Goal: Task Accomplishment & Management: Manage account settings

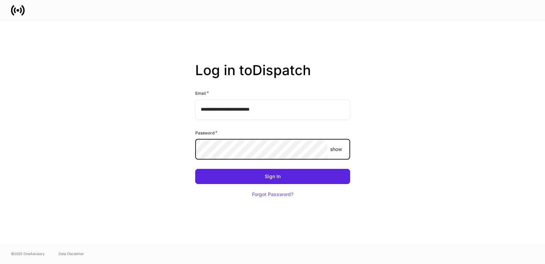
click at [0, 263] on com-1password-button at bounding box center [0, 264] width 0 height 0
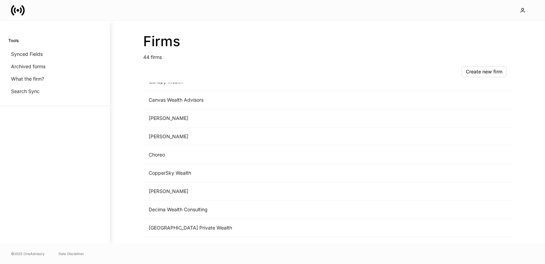
scroll to position [667, 0]
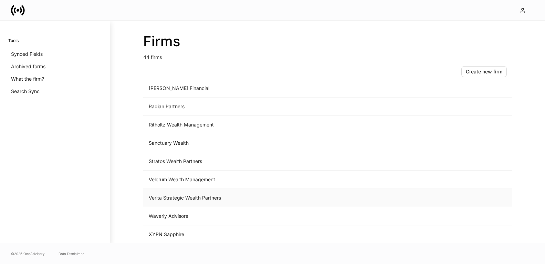
click at [224, 194] on td "Verita Strategic Wealth Partners" at bounding box center [270, 198] width 255 height 18
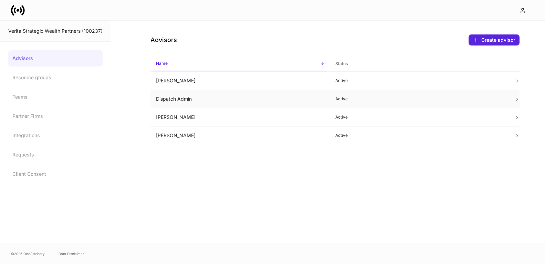
click at [215, 102] on td "Dispatch Admin" at bounding box center [239, 99] width 179 height 18
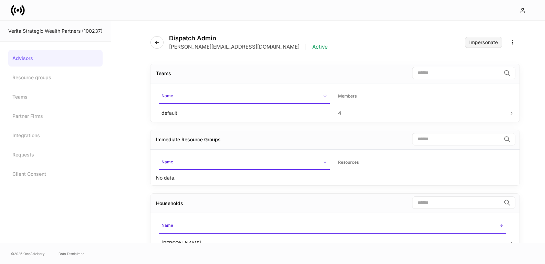
click at [479, 43] on div "Impersonate" at bounding box center [483, 42] width 29 height 5
